Goal: Information Seeking & Learning: Learn about a topic

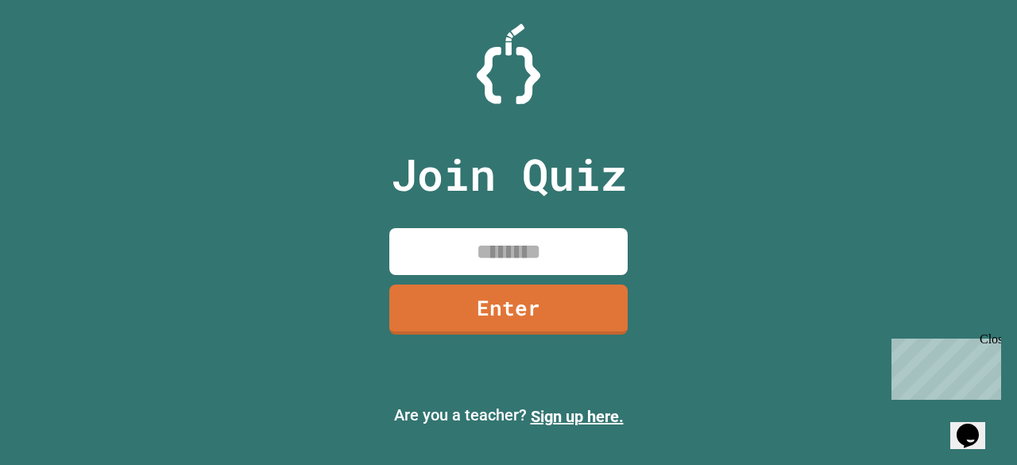
click at [721, 185] on div "Join Quiz Enter Are you a teacher? Sign up here." at bounding box center [508, 232] width 1017 height 465
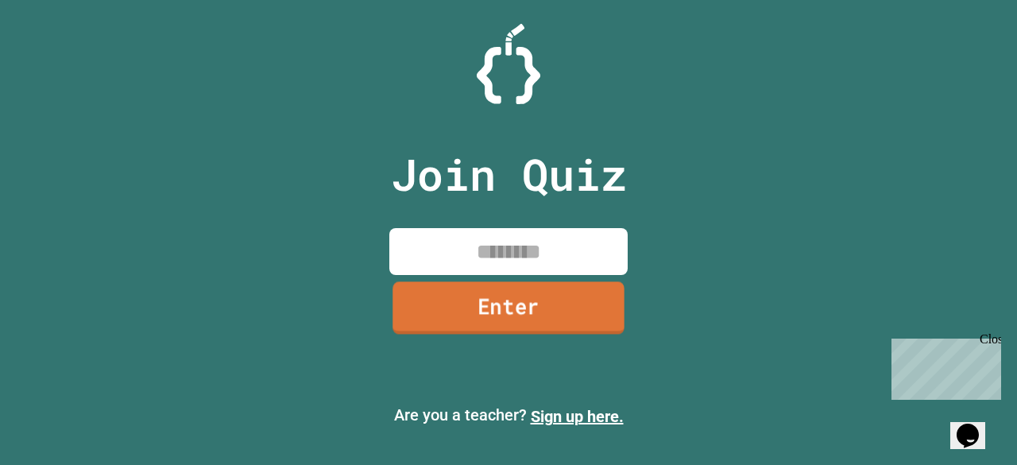
click at [610, 298] on link "Enter" at bounding box center [507, 307] width 231 height 52
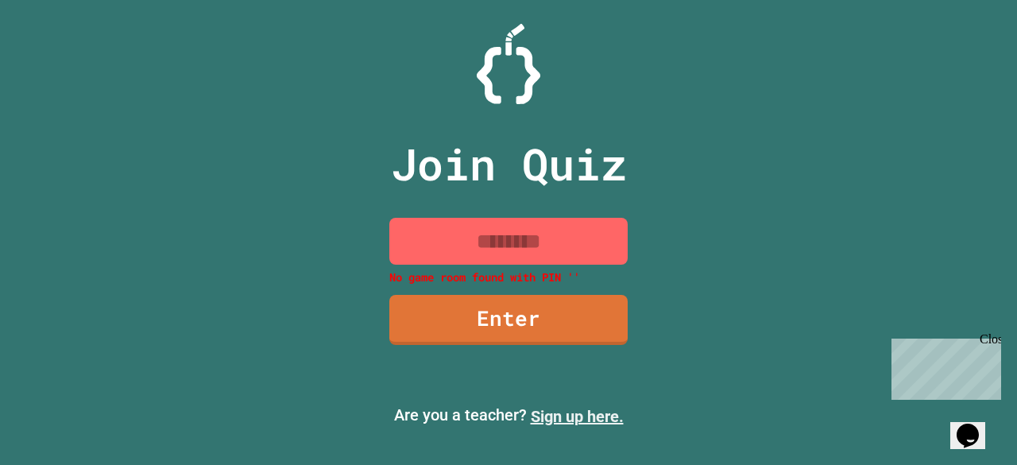
click at [559, 407] on link "Sign up here." at bounding box center [577, 416] width 93 height 19
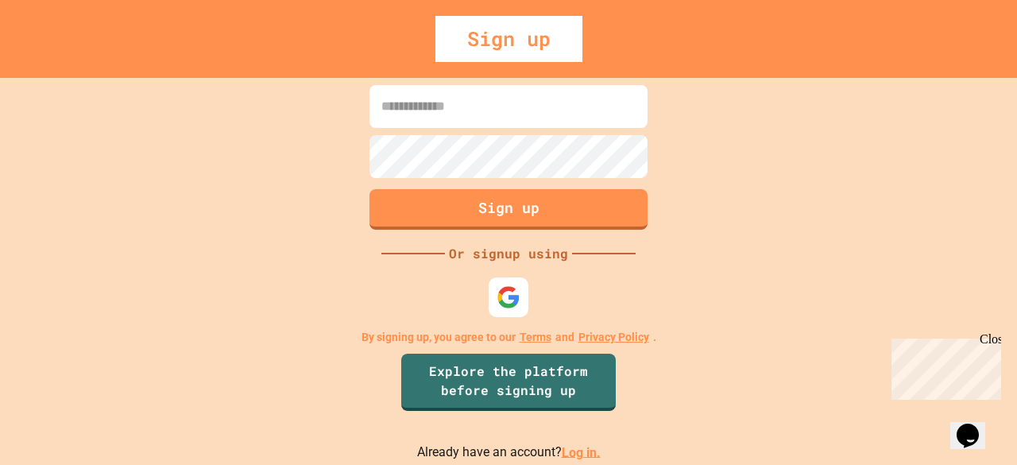
click at [481, 122] on input at bounding box center [508, 106] width 278 height 43
click at [508, 285] on img at bounding box center [509, 297] width 26 height 26
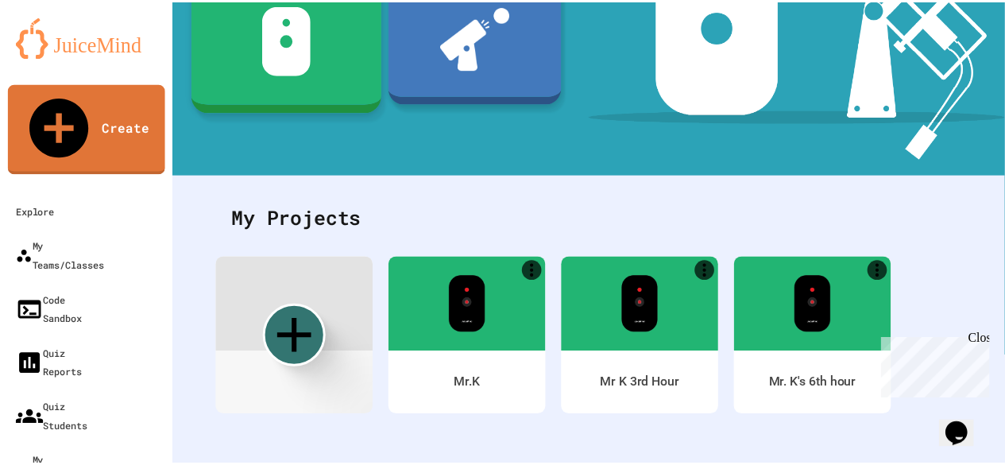
scroll to position [271, 0]
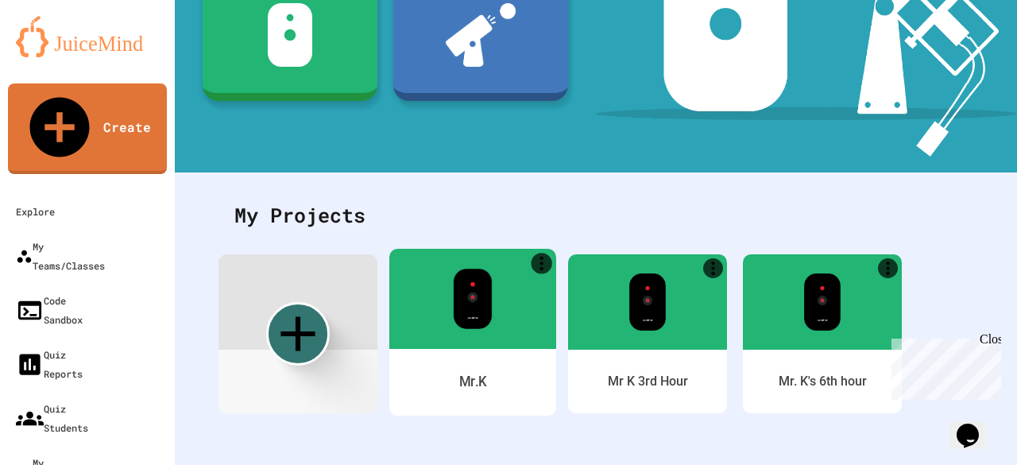
click at [473, 296] on img at bounding box center [472, 299] width 39 height 60
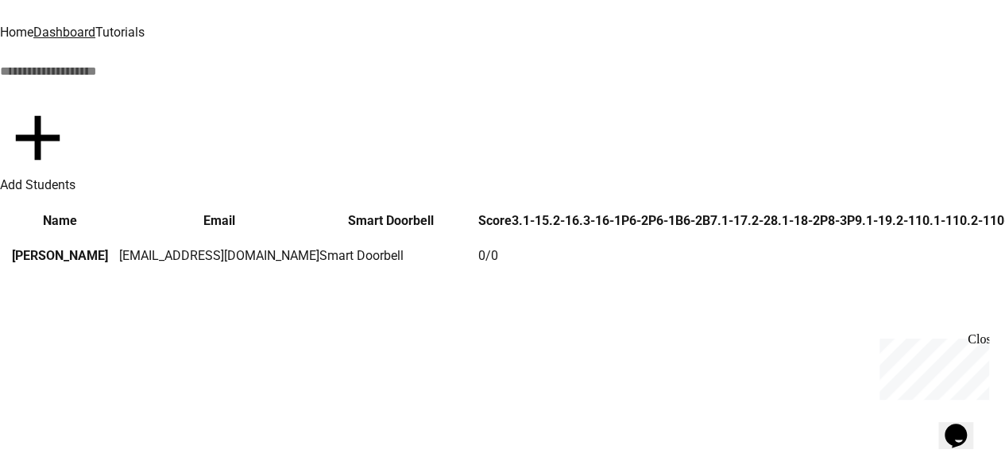
click at [145, 25] on link "Tutorials" at bounding box center [119, 32] width 49 height 15
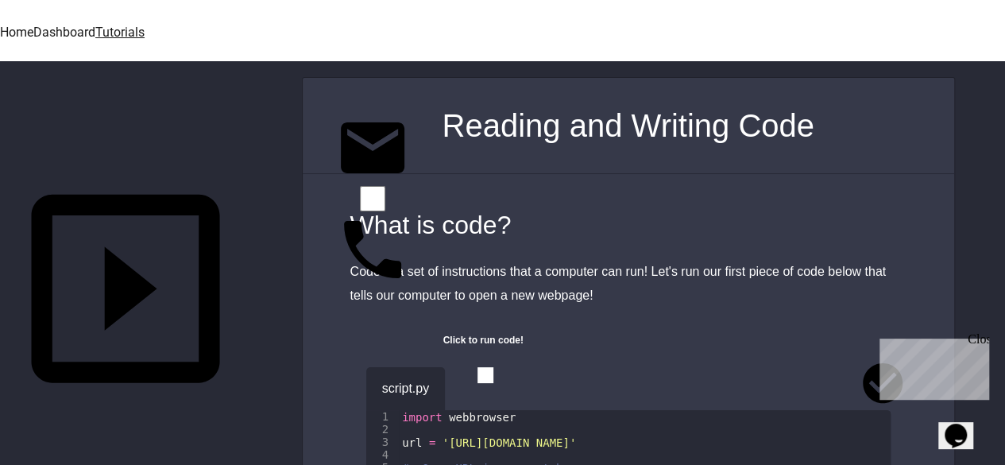
scroll to position [563, 0]
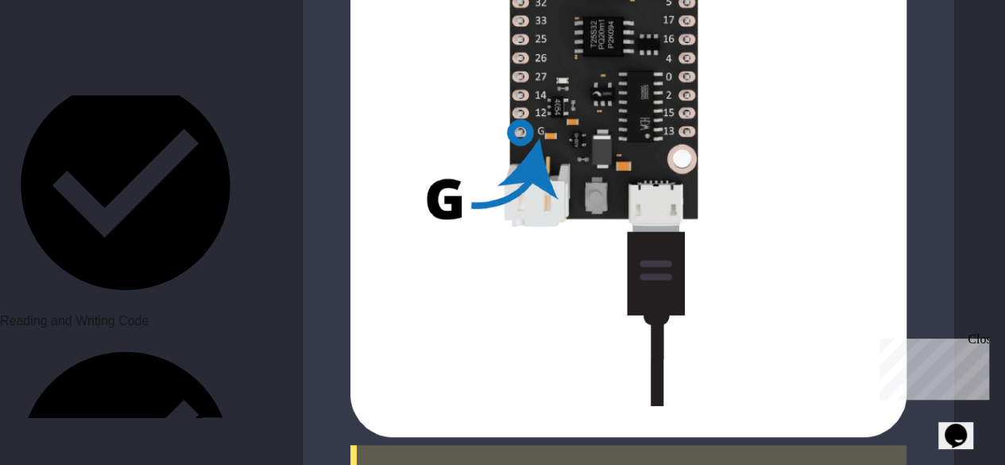
scroll to position [690, 0]
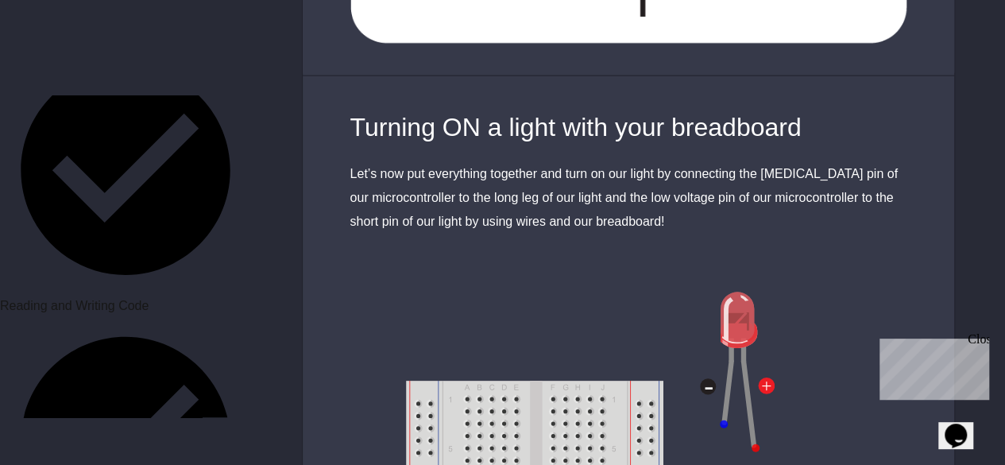
scroll to position [4725, 0]
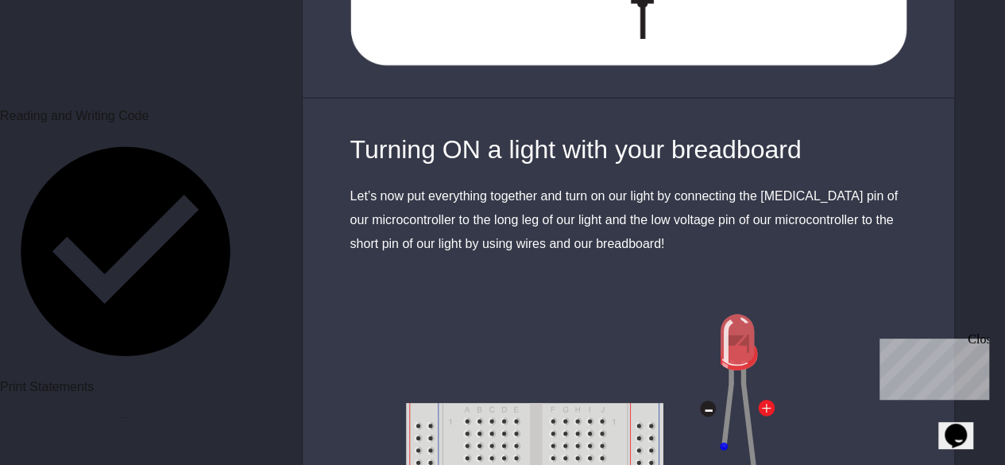
scroll to position [875, 0]
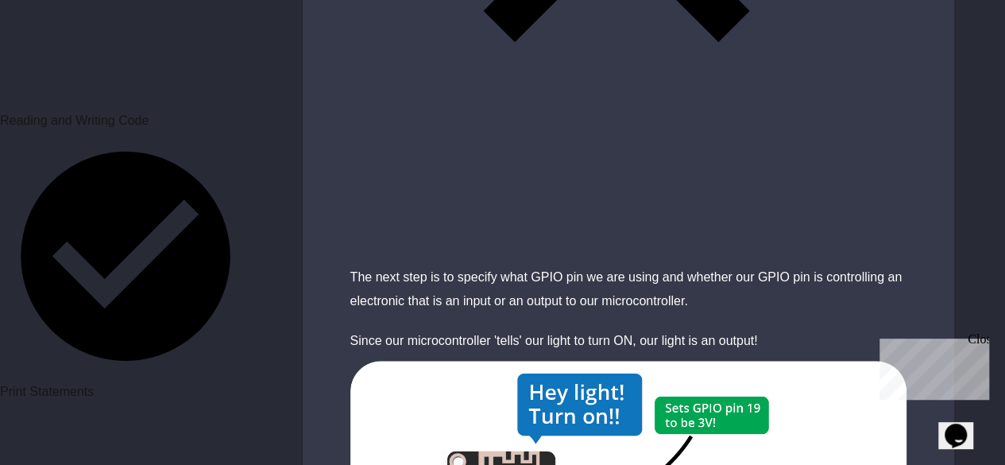
scroll to position [2777, 0]
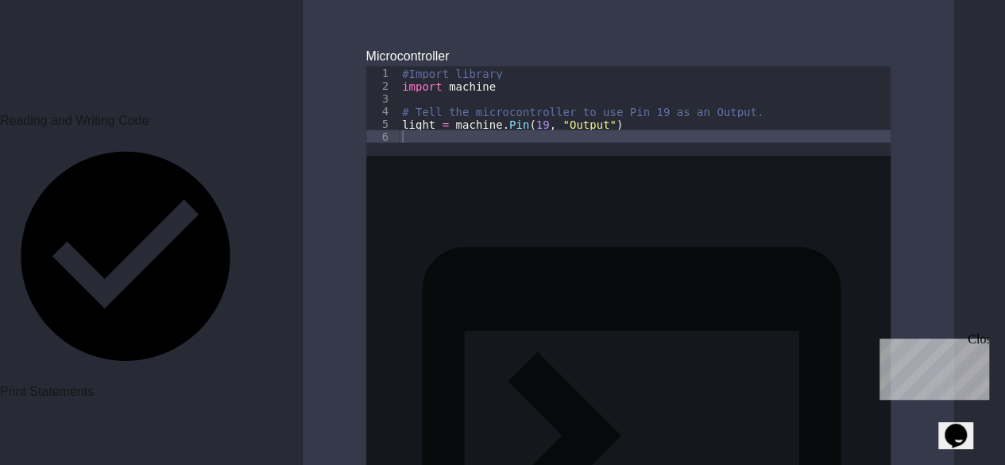
scroll to position [4633, 0]
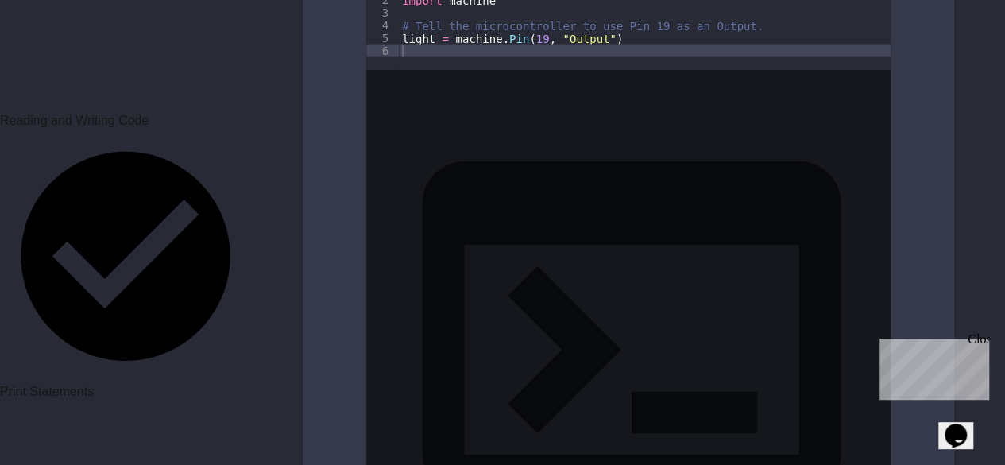
scroll to position [4684, 0]
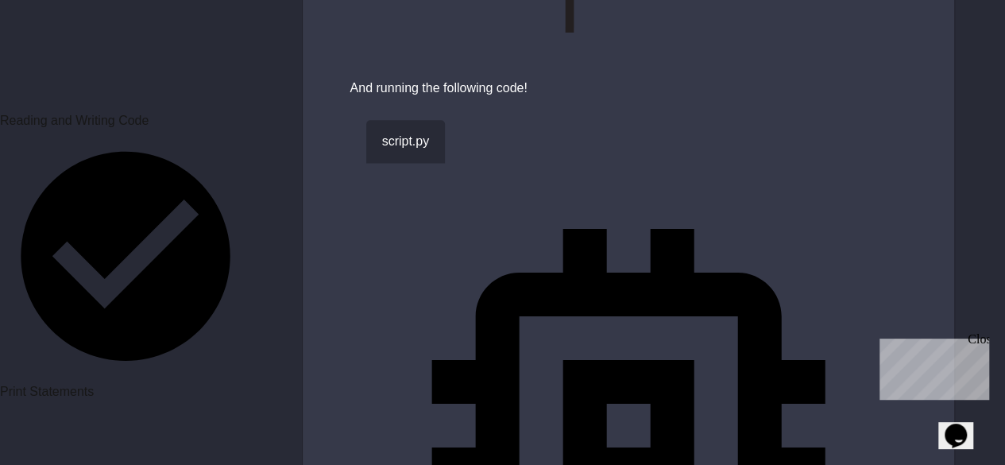
scroll to position [991, 0]
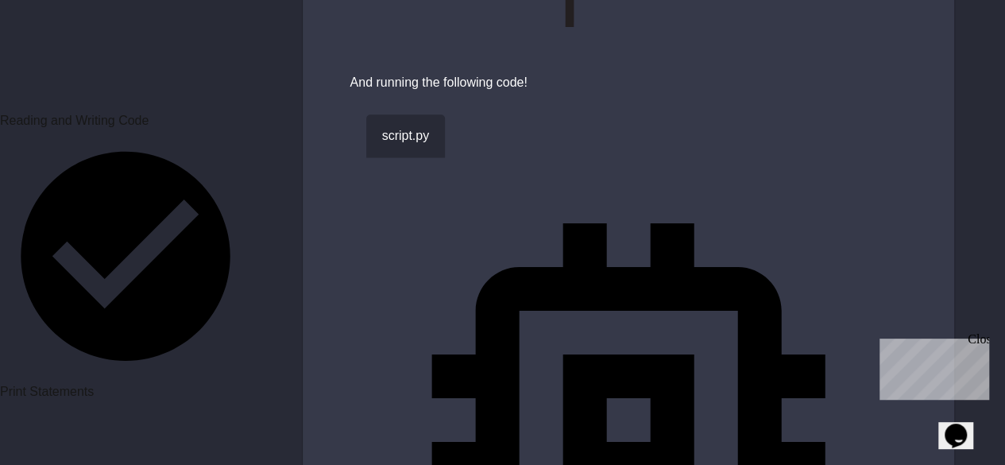
click at [484, 136] on icon "button" at bounding box center [479, 141] width 9 height 11
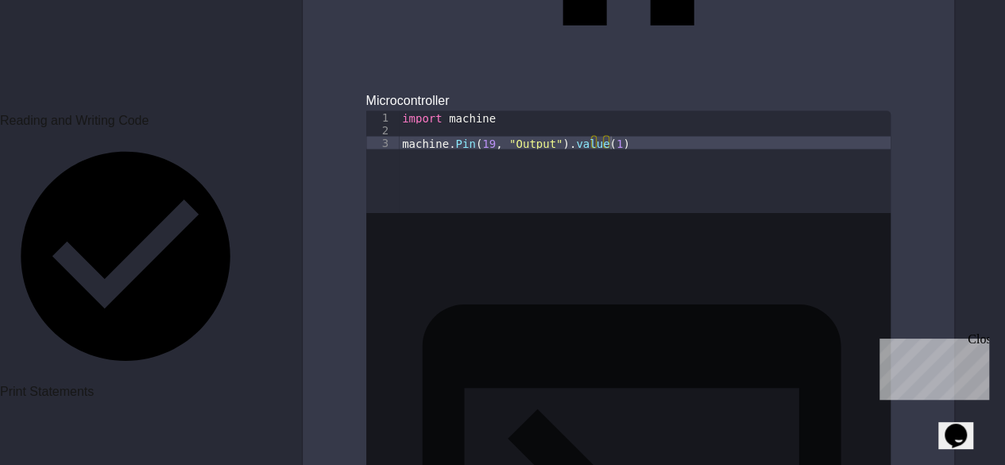
scroll to position [1584, 0]
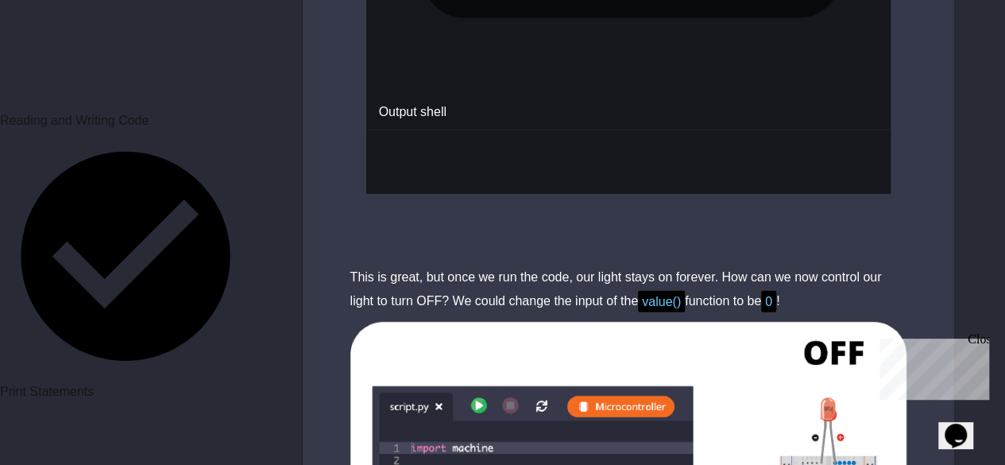
scroll to position [2204, 0]
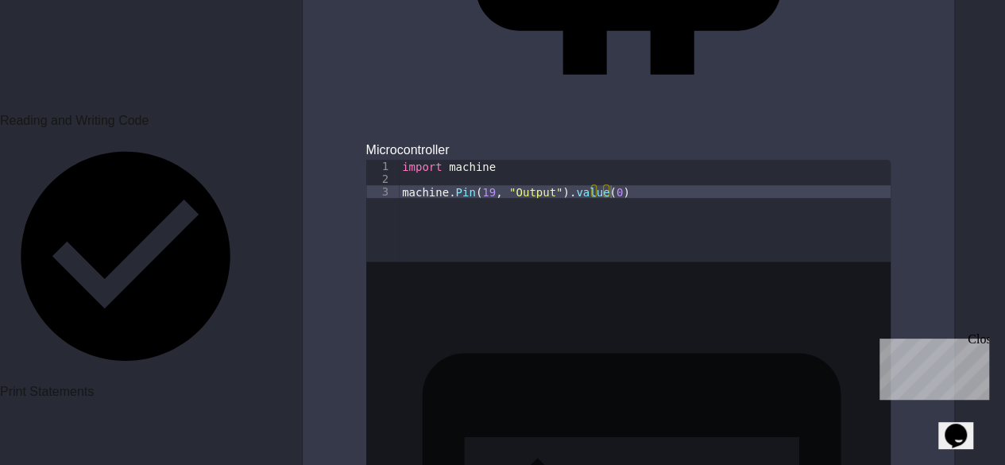
scroll to position [3408, 0]
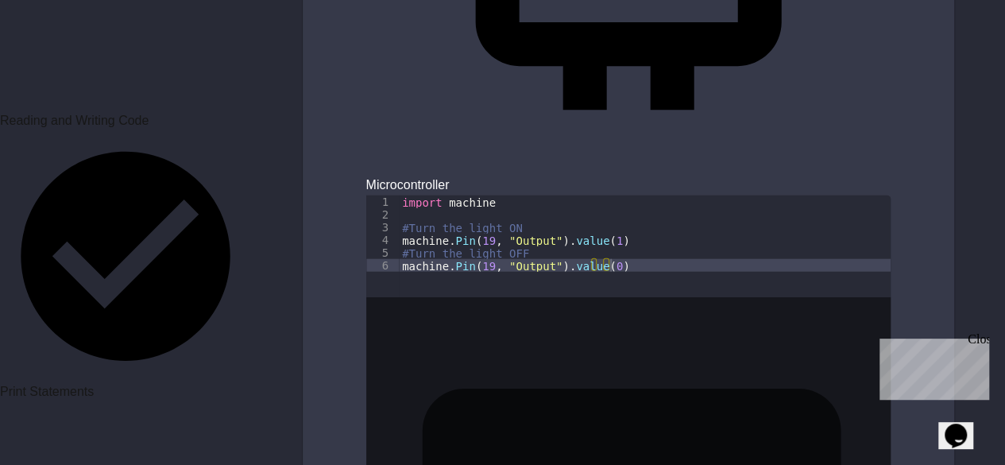
scroll to position [4835, 0]
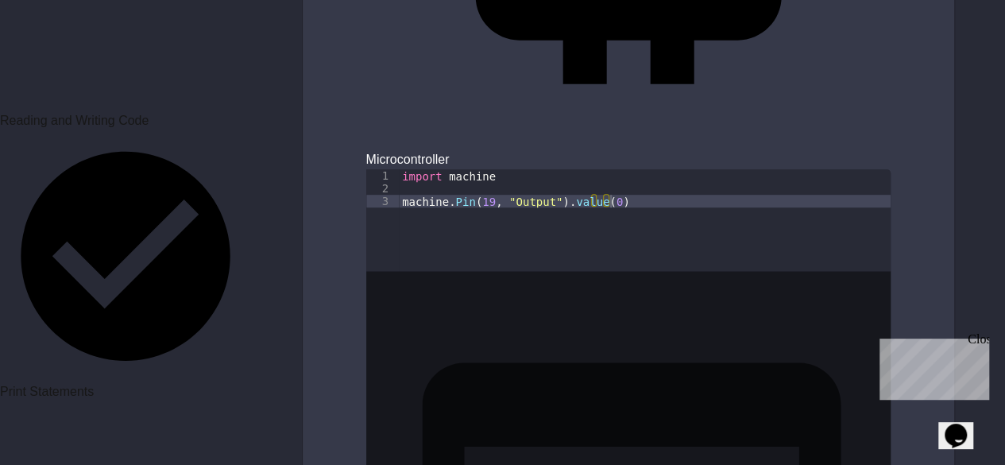
scroll to position [3372, 0]
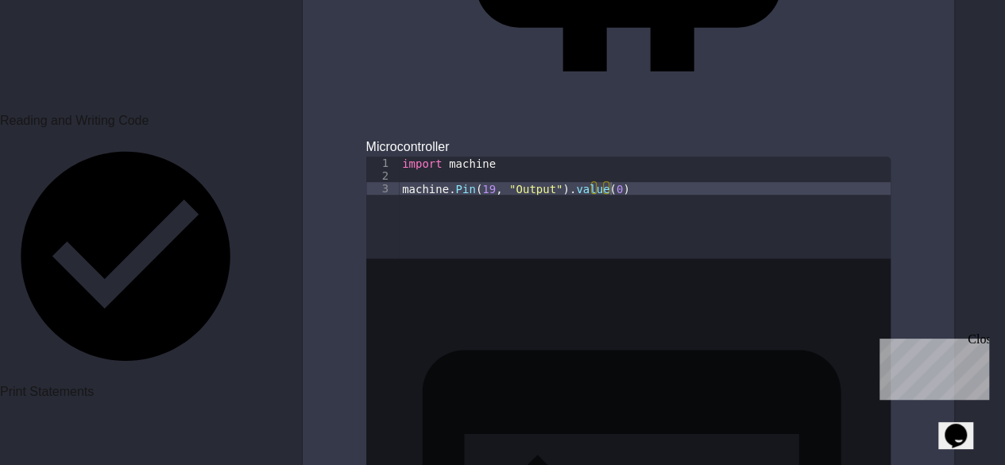
drag, startPoint x: 477, startPoint y: 303, endPoint x: 404, endPoint y: 295, distance: 74.3
type textarea "**********"
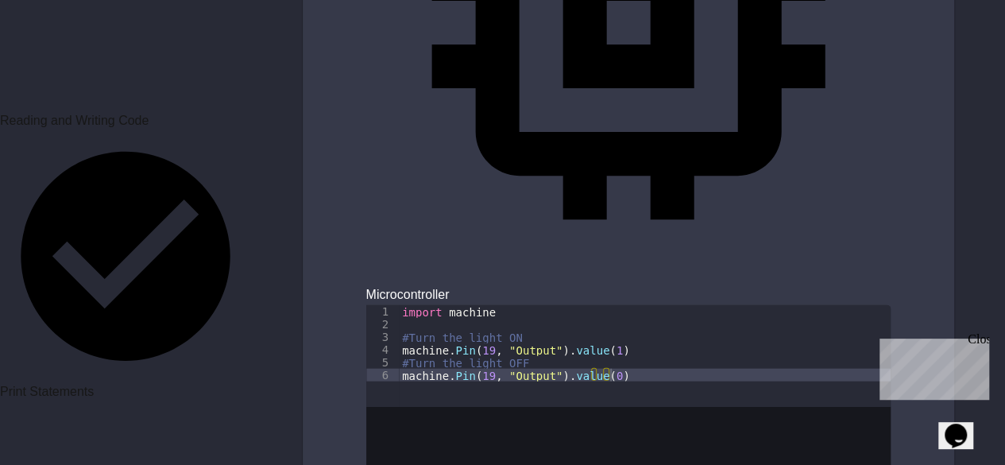
scroll to position [4727, 0]
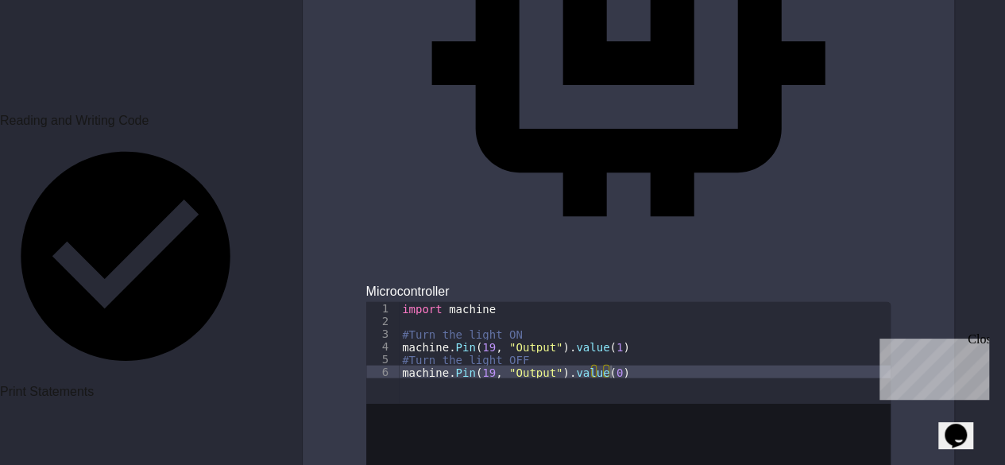
type textarea "**********"
paste textarea "**********"
type textarea "**********"
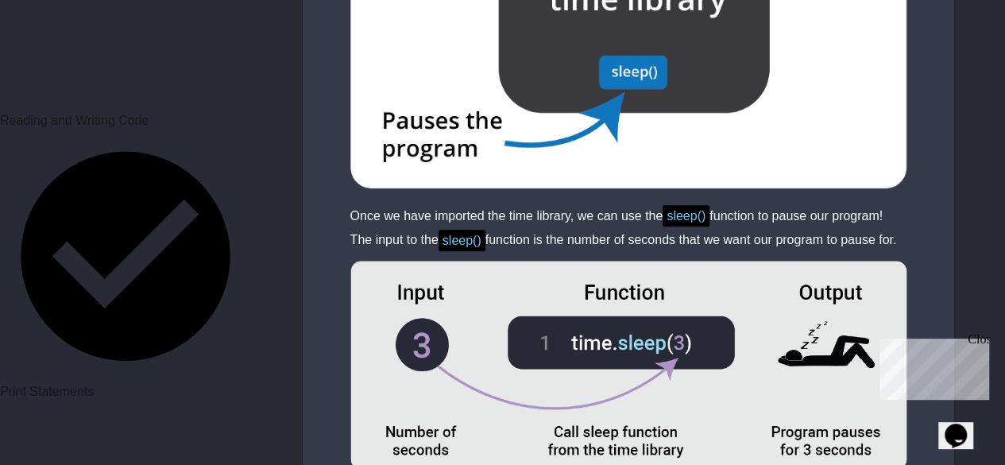
scroll to position [6260, 0]
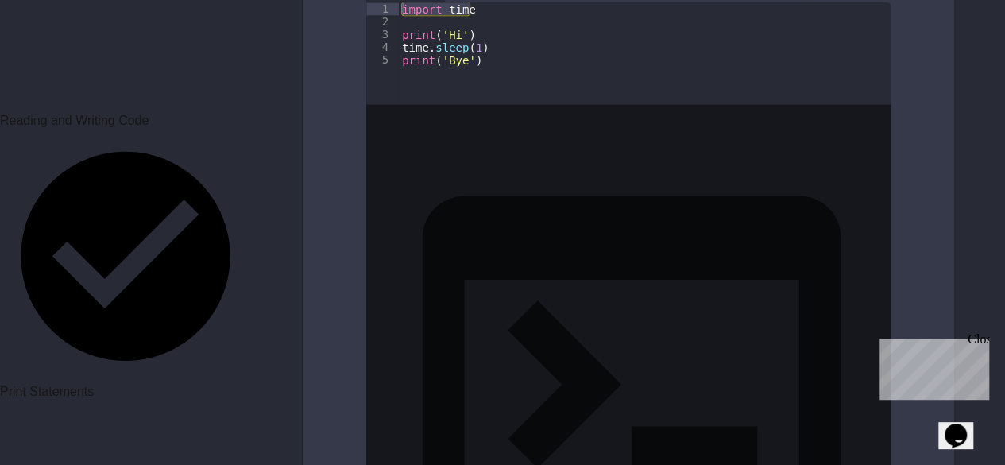
scroll to position [6818, 0]
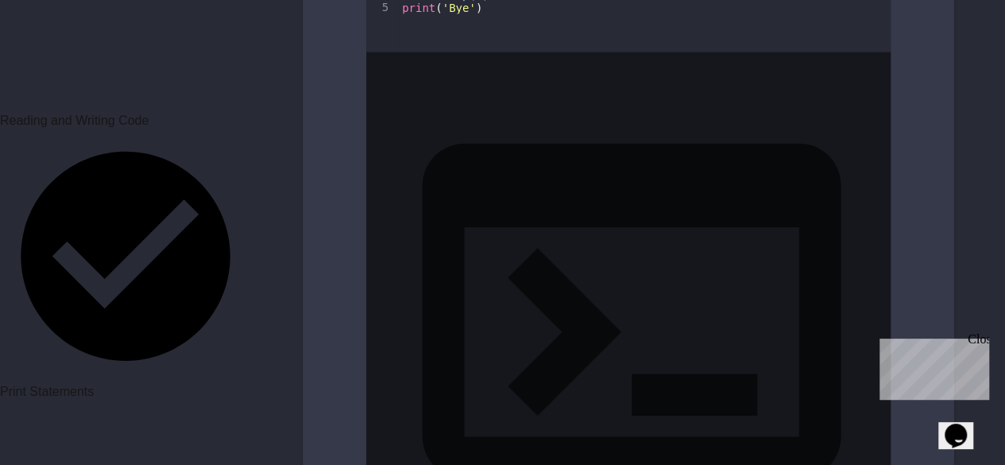
scroll to position [6880, 0]
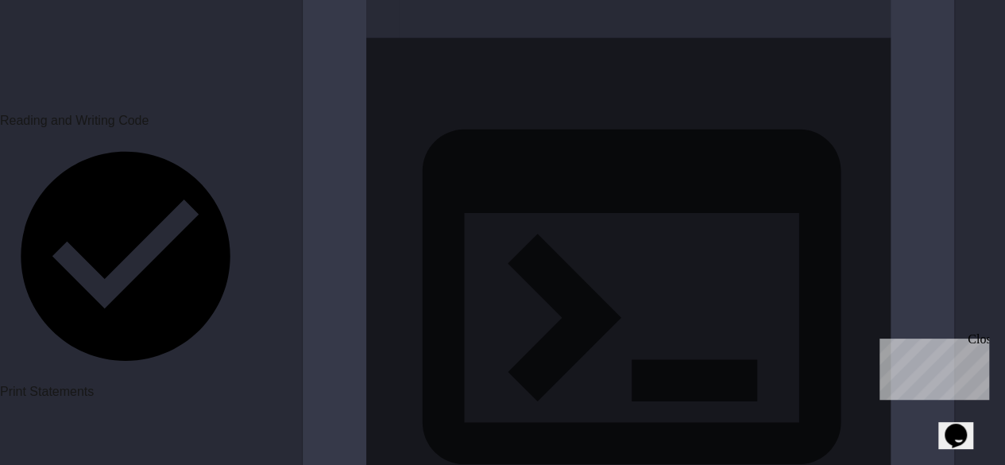
scroll to position [6867, 0]
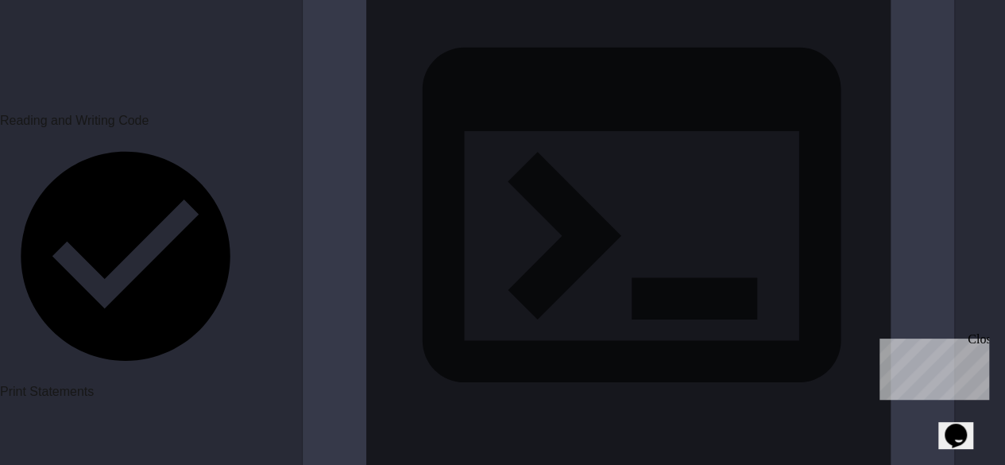
scroll to position [6943, 0]
